Goal: Task Accomplishment & Management: Manage account settings

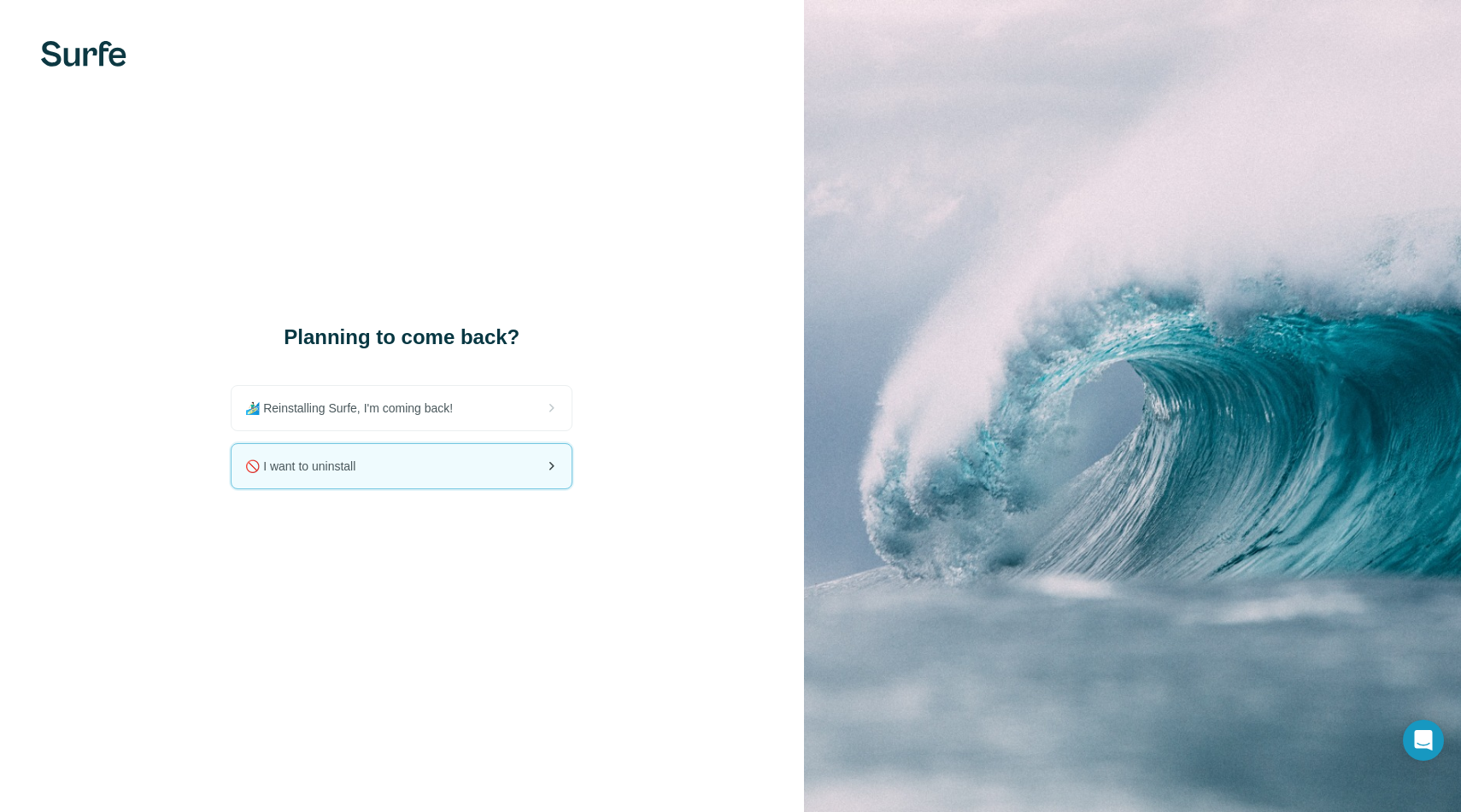
click at [472, 470] on div "🚫 I want to uninstall" at bounding box center [401, 466] width 340 height 44
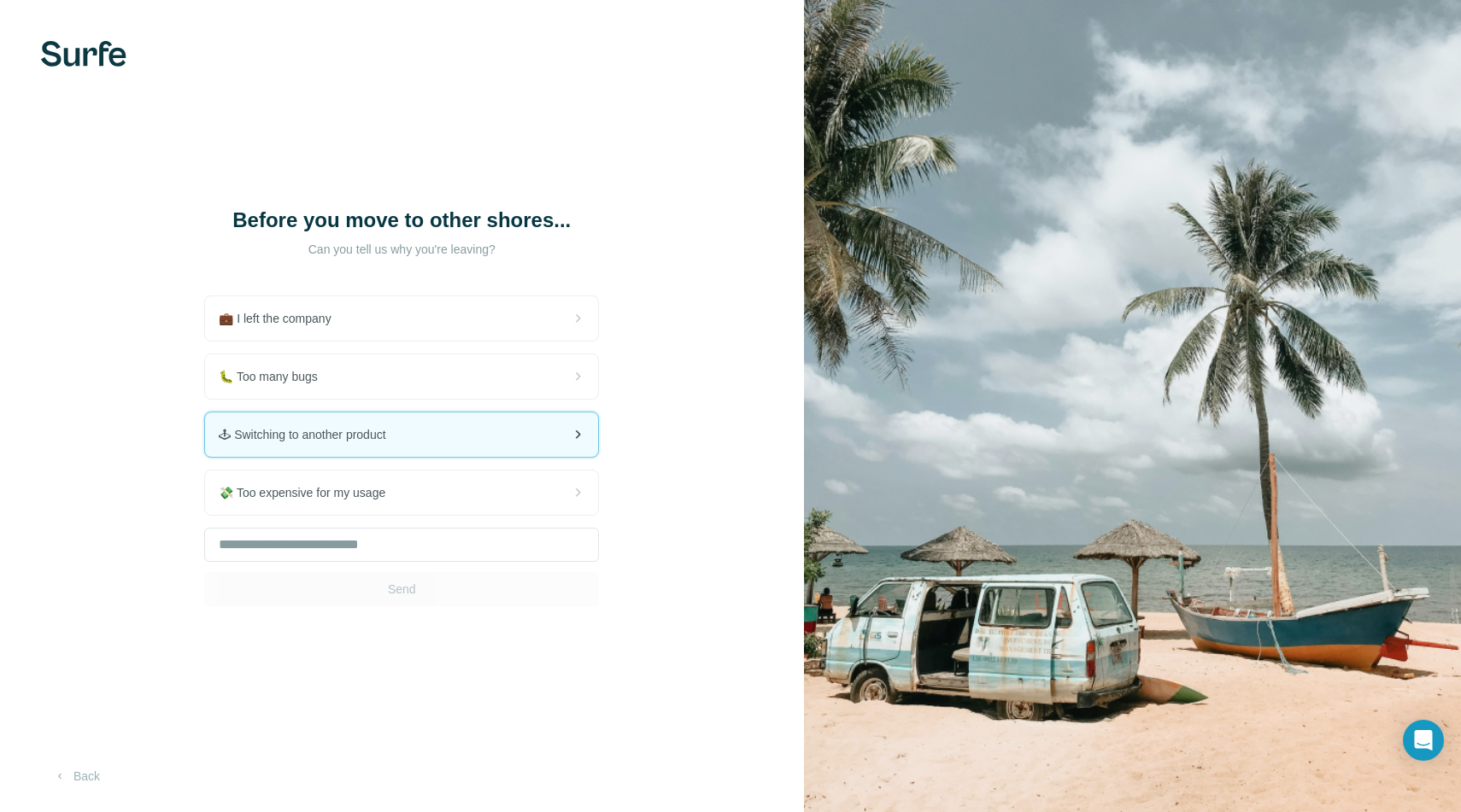
click at [447, 438] on div "🕹 Switching to another product" at bounding box center [401, 435] width 393 height 44
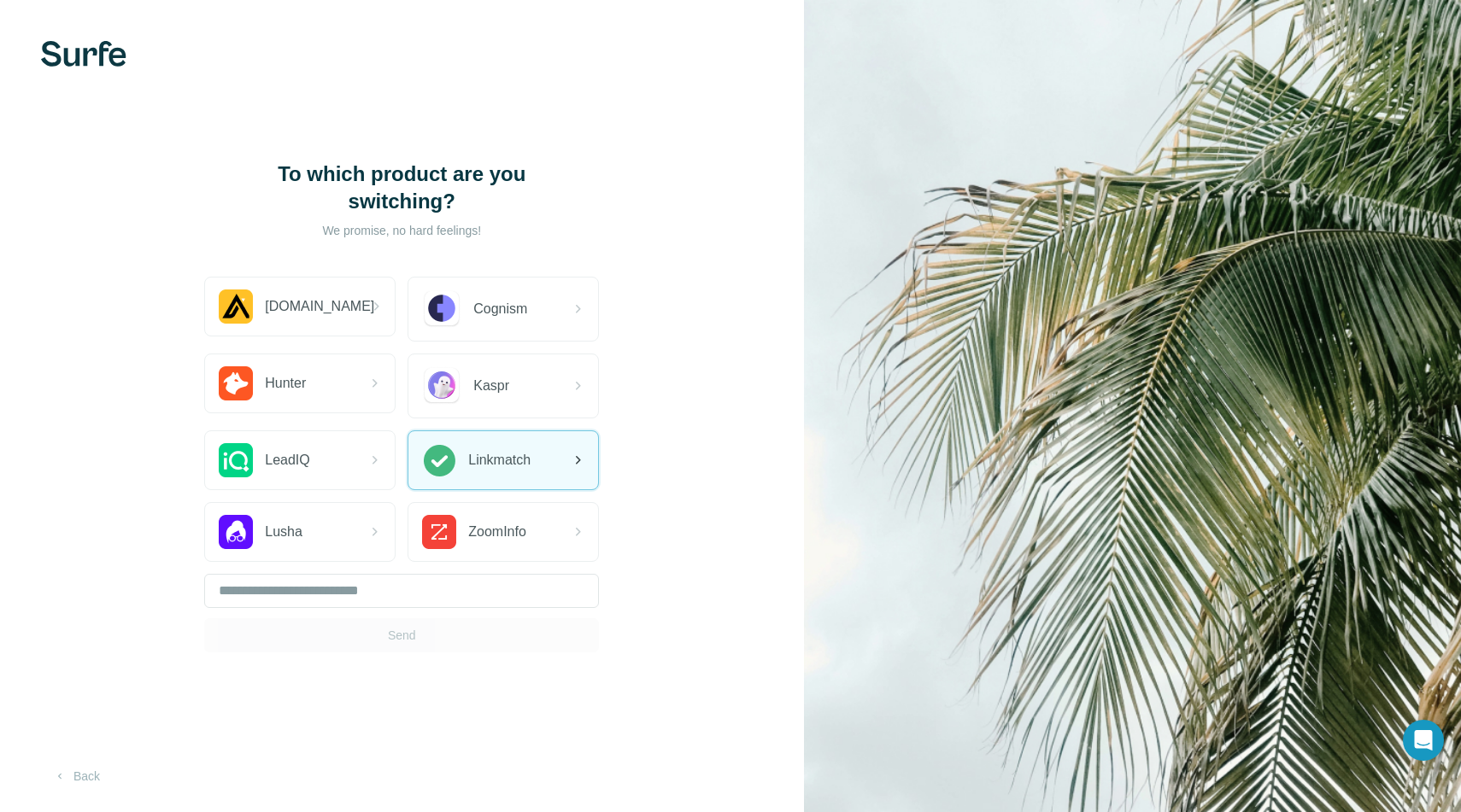
click at [536, 456] on div "Linkmatch" at bounding box center [503, 460] width 189 height 58
